Goal: Task Accomplishment & Management: Manage account settings

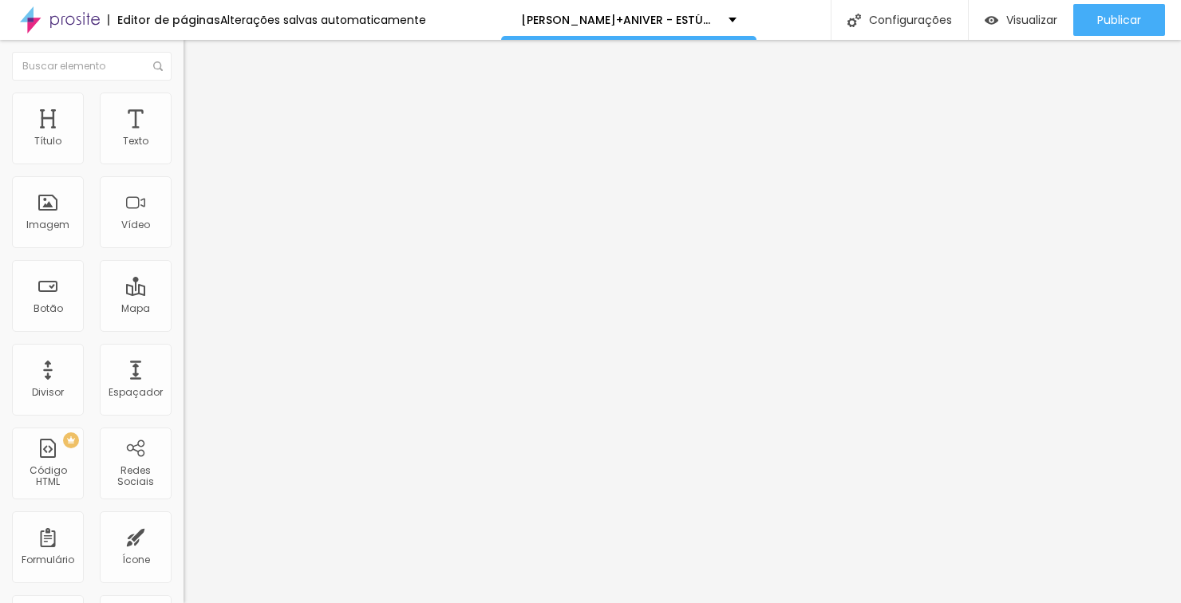
click at [196, 6] on div "Editor de páginas Alterações salvas automaticamente" at bounding box center [213, 20] width 426 height 40
click at [368, 23] on div "Alterações salvas automaticamente" at bounding box center [323, 19] width 206 height 11
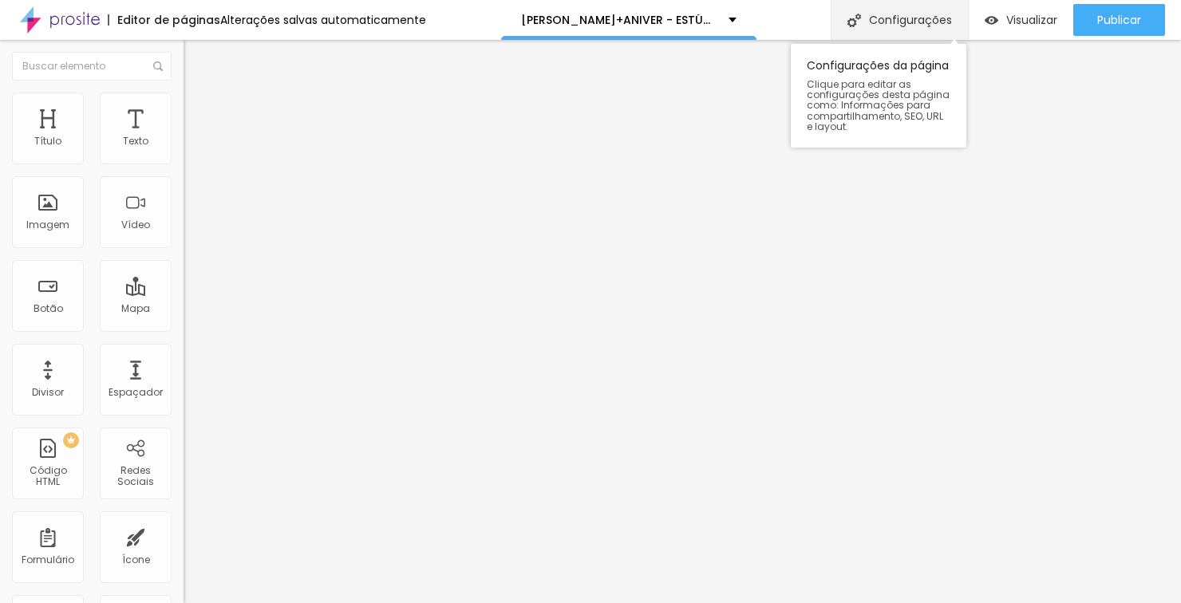
click at [940, 13] on div "Configurações" at bounding box center [898, 20] width 137 height 40
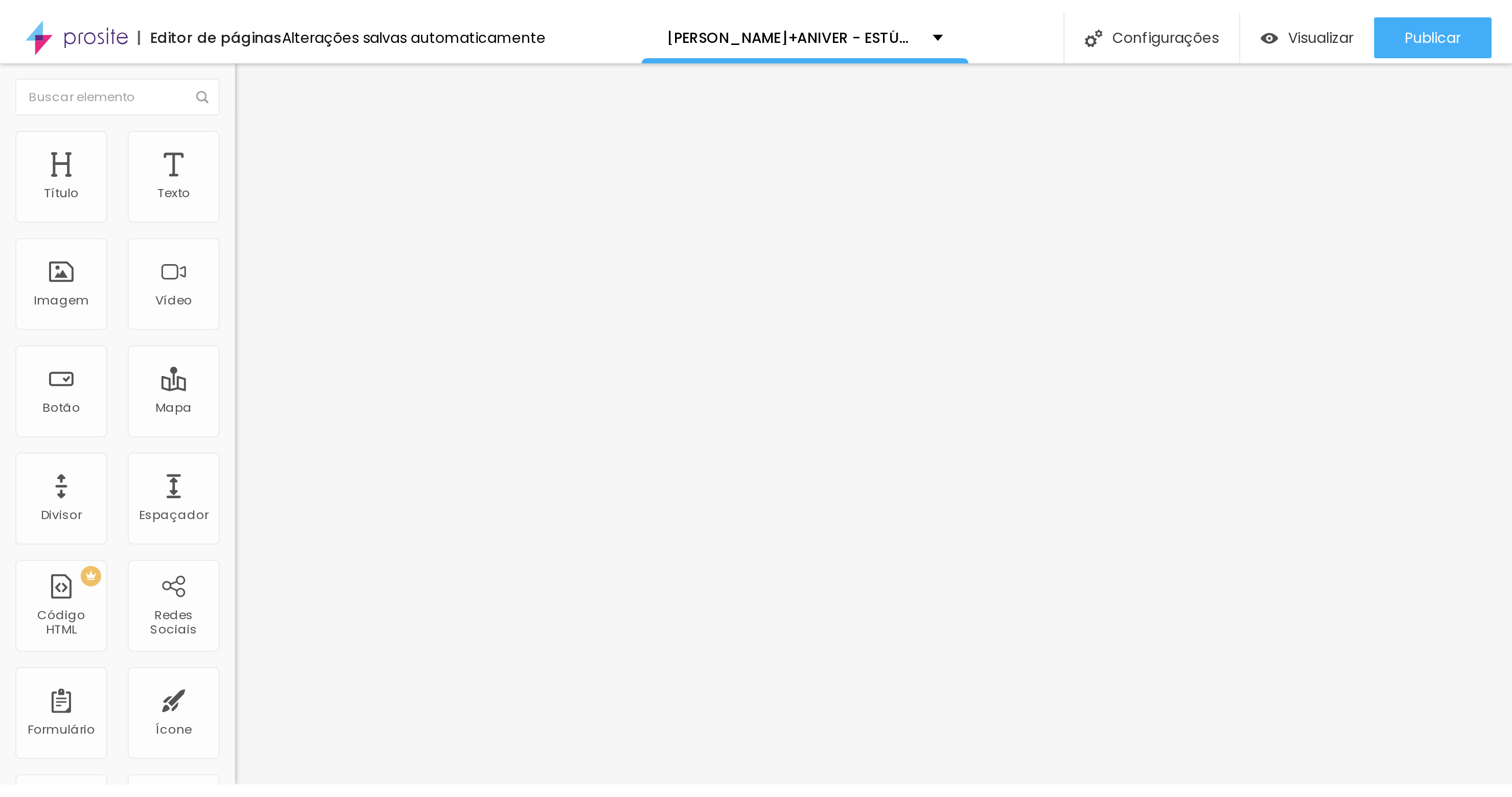
scroll to position [0, 0]
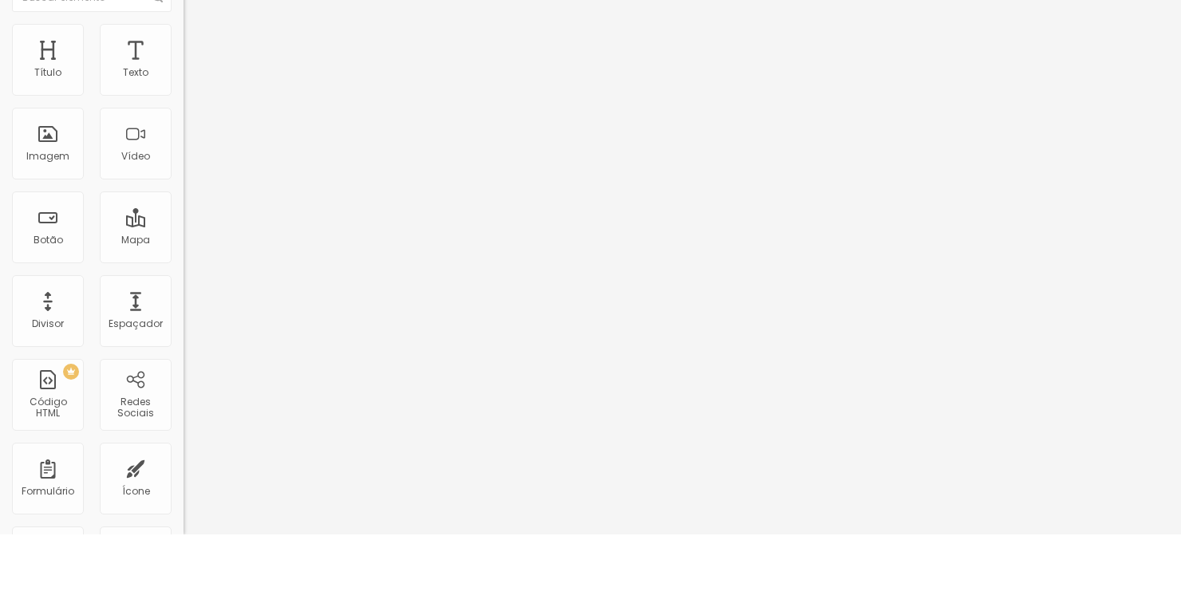
type input "/[PERSON_NAME]"
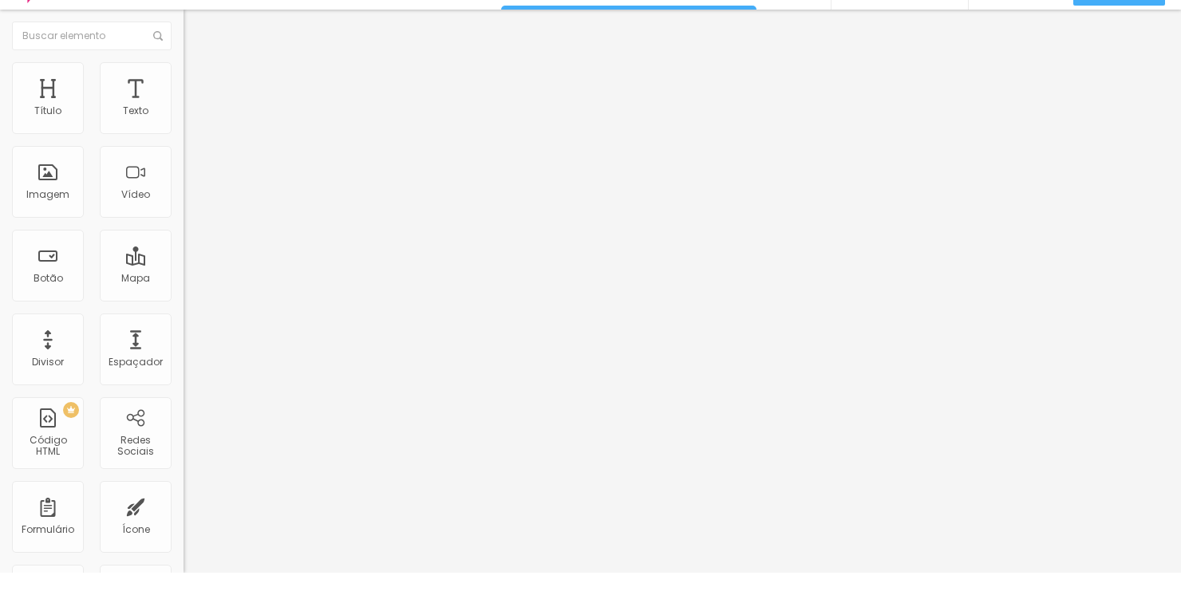
type input "[PERSON_NAME]+[PERSON_NAME]"
type input "/[PERSON_NAME]+[PERSON_NAME]"
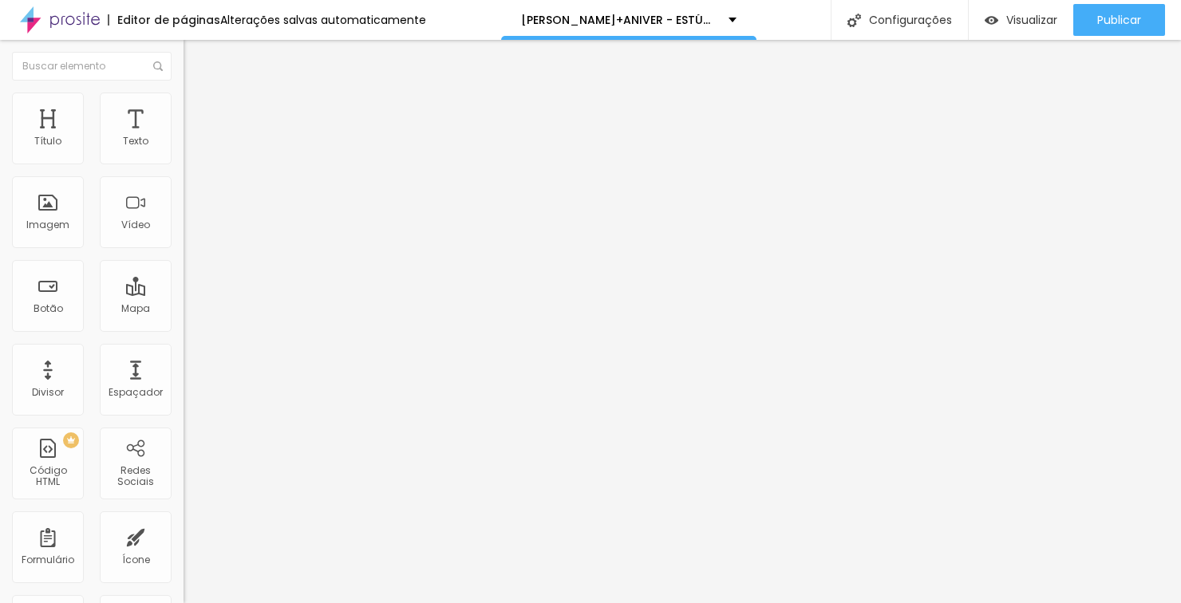
drag, startPoint x: 370, startPoint y: 209, endPoint x: 1095, endPoint y: 366, distance: 742.0
drag, startPoint x: 1095, startPoint y: 366, endPoint x: 1180, endPoint y: 488, distance: 148.5
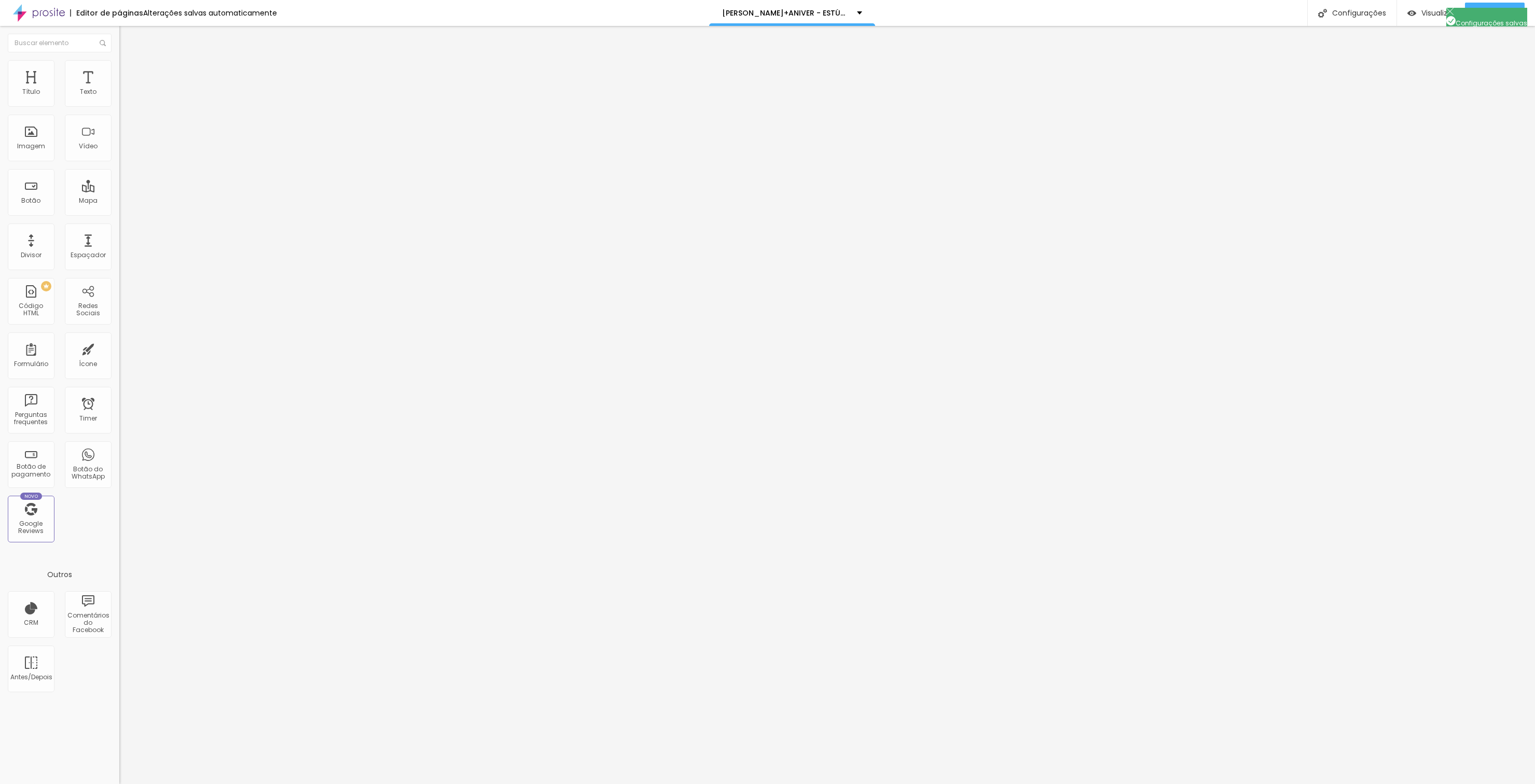
click at [119, 27] on button "Editar Coluna" at bounding box center [178, 38] width 119 height 24
click at [35, 129] on div "Imagem" at bounding box center [31, 138] width 47 height 47
click at [27, 137] on div "Imagem" at bounding box center [31, 138] width 47 height 47
click at [37, 139] on div "Imagem" at bounding box center [31, 138] width 47 height 47
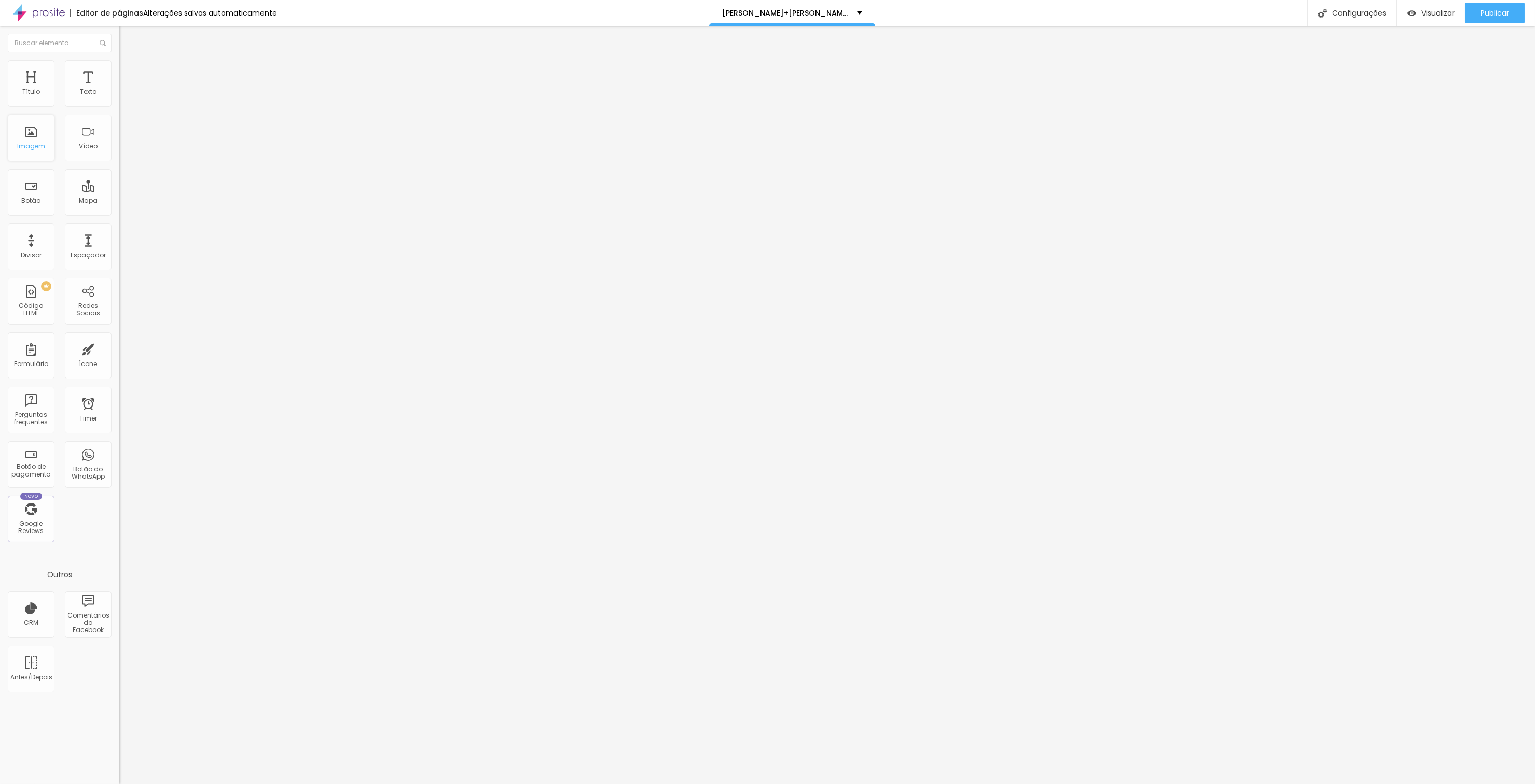
click at [20, 138] on div "Imagem" at bounding box center [31, 138] width 47 height 47
click at [14, 126] on div "Imagem" at bounding box center [31, 138] width 47 height 47
click at [18, 134] on div "Imagem" at bounding box center [31, 138] width 47 height 47
click at [19, 135] on div "Imagem" at bounding box center [31, 138] width 47 height 47
click at [20, 135] on div "Imagem" at bounding box center [31, 138] width 47 height 47
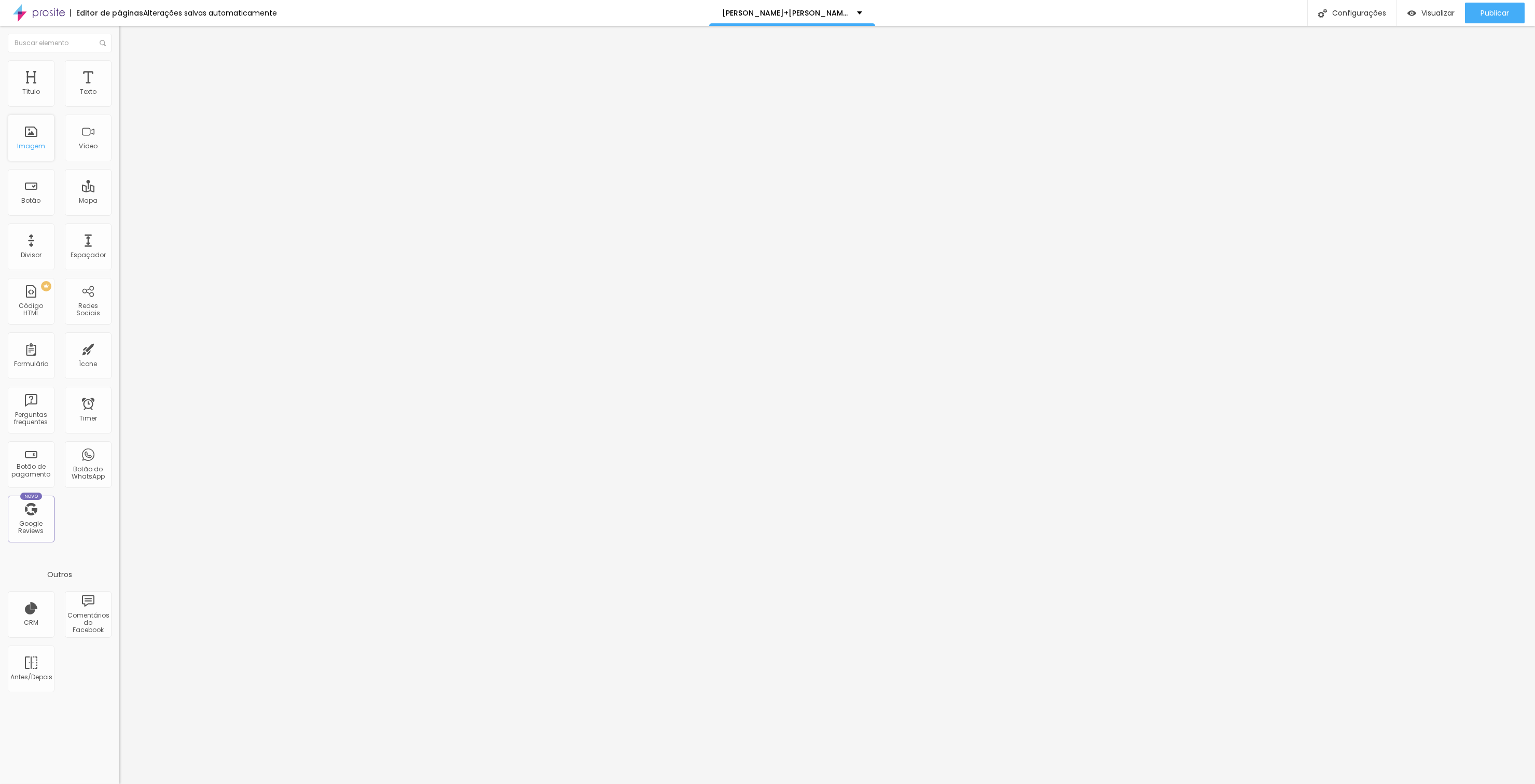
click at [18, 138] on div "Imagem" at bounding box center [31, 138] width 47 height 47
click at [19, 132] on div "Imagem" at bounding box center [31, 138] width 47 height 47
click at [29, 142] on div "Imagem" at bounding box center [31, 146] width 28 height 7
click at [27, 138] on div "Imagem" at bounding box center [31, 138] width 47 height 47
click at [119, 88] on div "Adicionar imagem" at bounding box center [178, 84] width 119 height 7
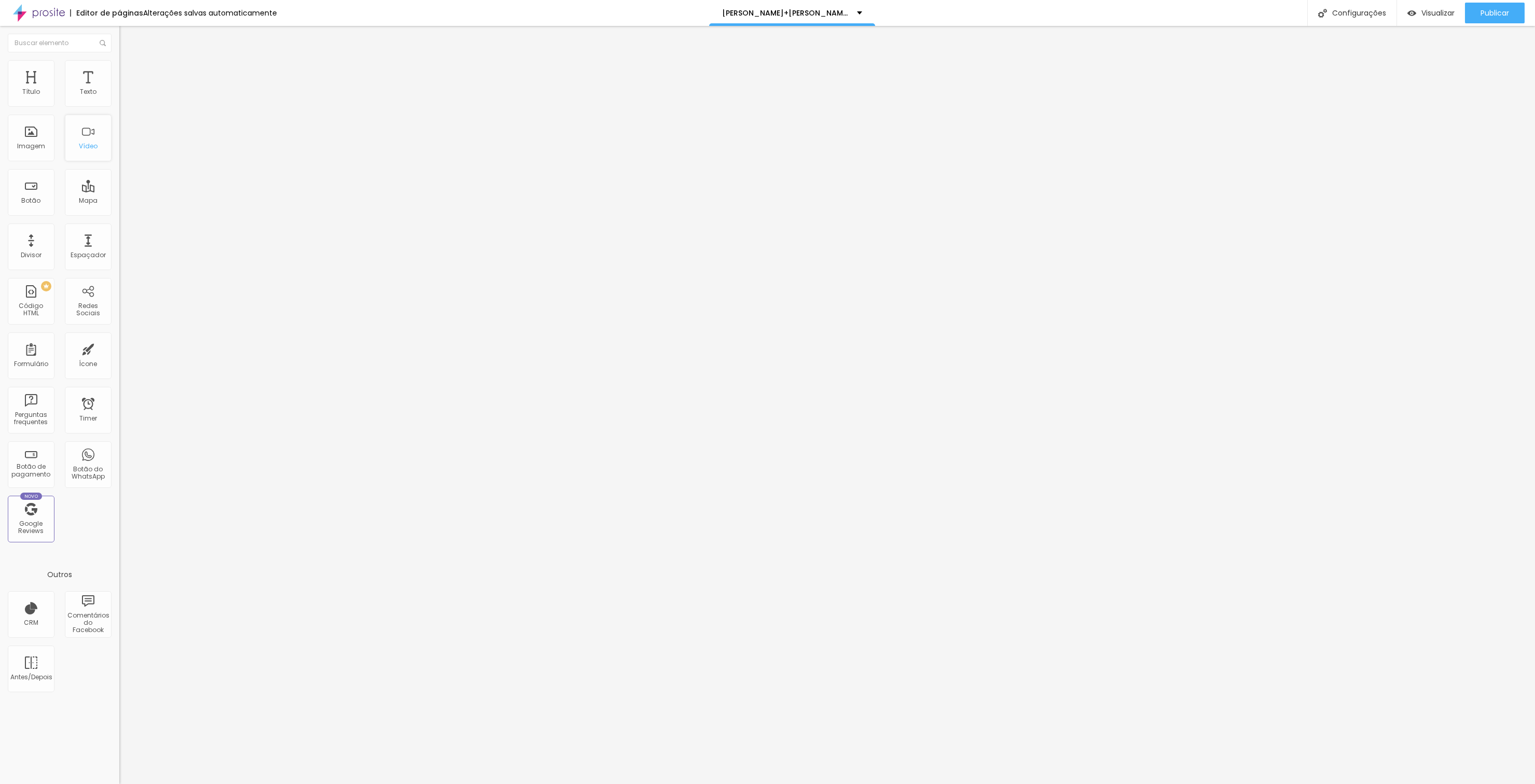
click at [119, 89] on span "Adicionar imagem" at bounding box center [152, 85] width 67 height 9
